Goal: Task Accomplishment & Management: Manage account settings

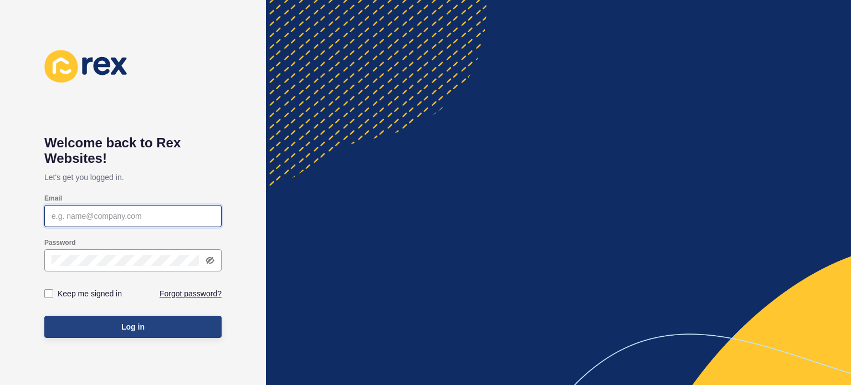
type input "[EMAIL_ADDRESS][DOMAIN_NAME]"
click at [143, 321] on button "Log in" at bounding box center [132, 327] width 177 height 22
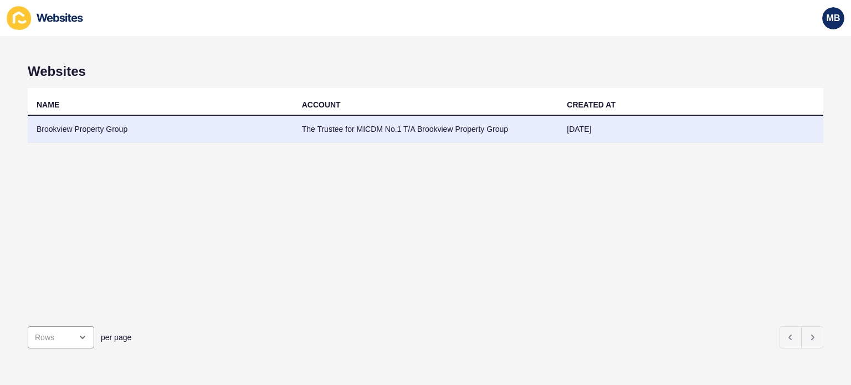
click at [113, 124] on td "Brookview Property Group" at bounding box center [160, 129] width 265 height 27
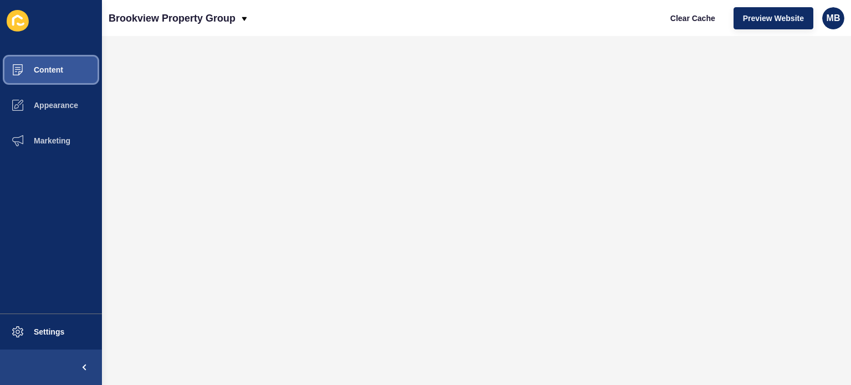
click at [49, 70] on span "Content" at bounding box center [30, 69] width 65 height 9
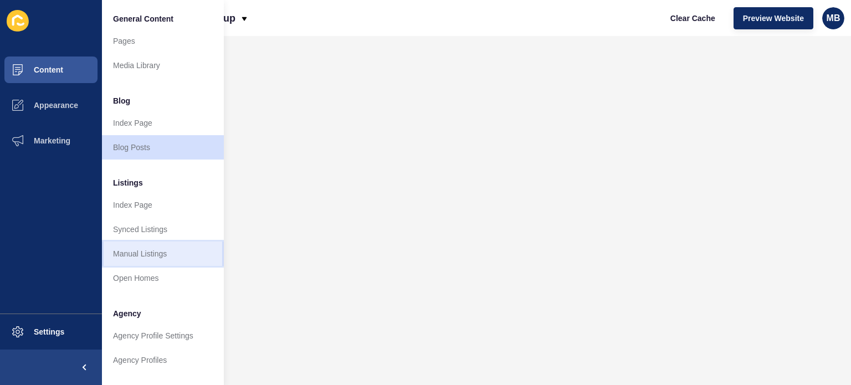
click at [152, 249] on link "Manual Listings" at bounding box center [163, 254] width 122 height 24
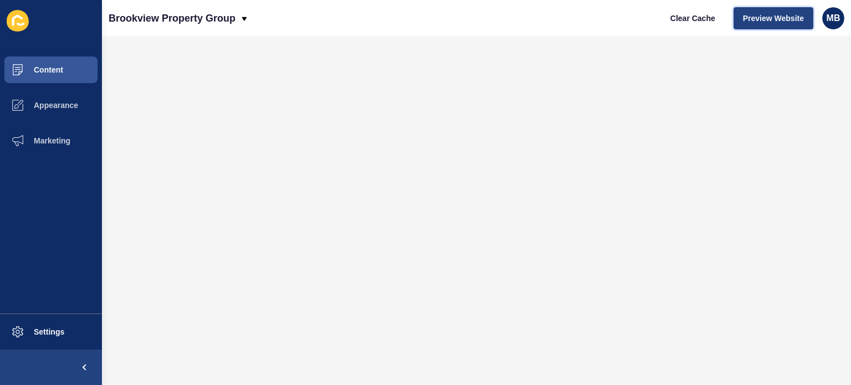
click at [775, 22] on span "Preview Website" at bounding box center [773, 18] width 61 height 11
click at [834, 25] on div "MB" at bounding box center [833, 18] width 22 height 22
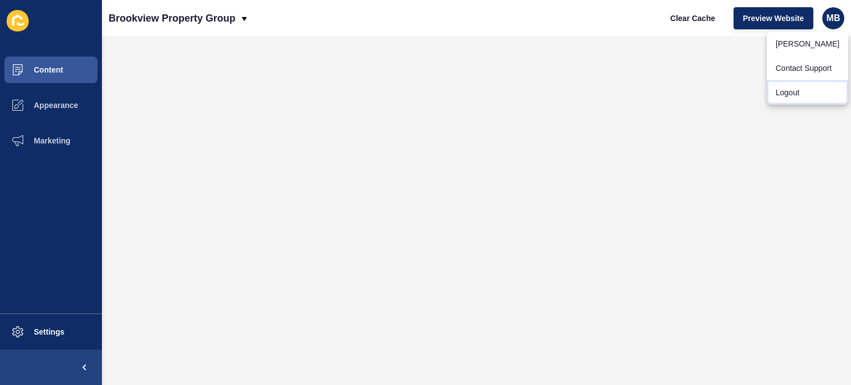
click at [795, 91] on link "Logout" at bounding box center [807, 92] width 81 height 24
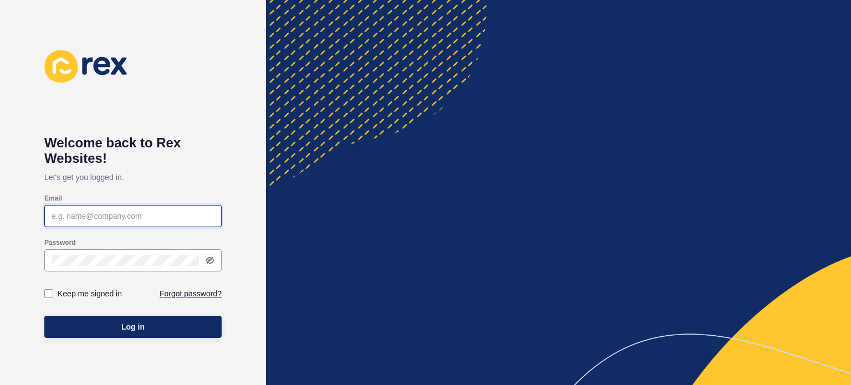
type input "[EMAIL_ADDRESS][DOMAIN_NAME]"
